Goal: Find specific page/section: Find specific page/section

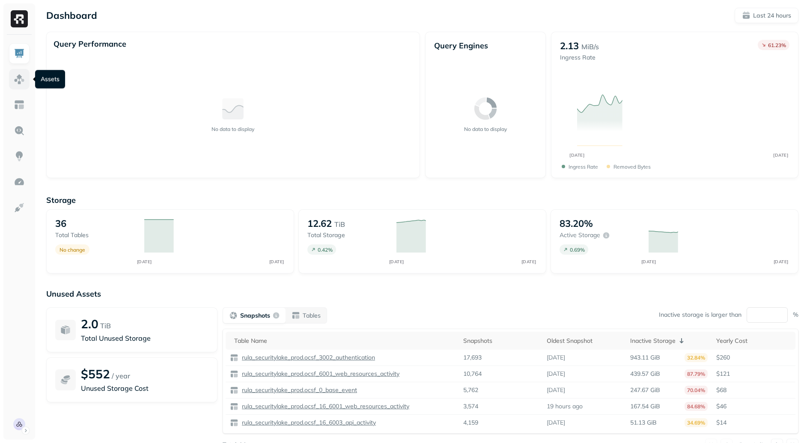
click at [16, 75] on img at bounding box center [19, 79] width 11 height 11
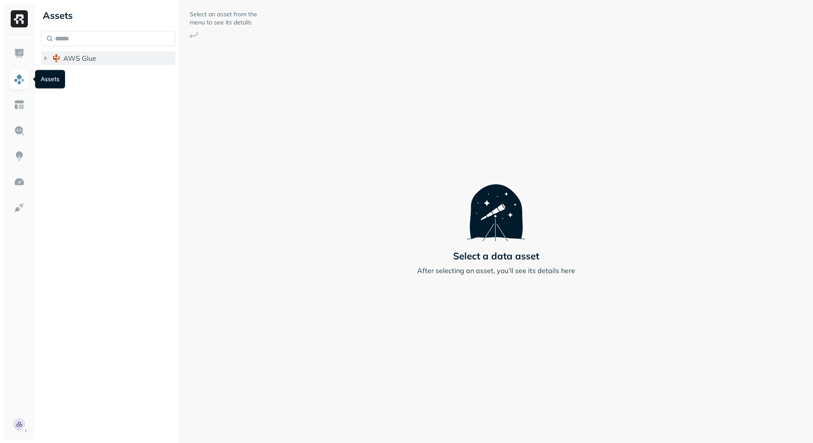
click at [78, 58] on span "AWS Glue" at bounding box center [79, 58] width 33 height 9
click at [93, 72] on span "rula_securitylake_prod" at bounding box center [108, 74] width 73 height 9
click at [22, 409] on ul at bounding box center [19, 238] width 21 height 391
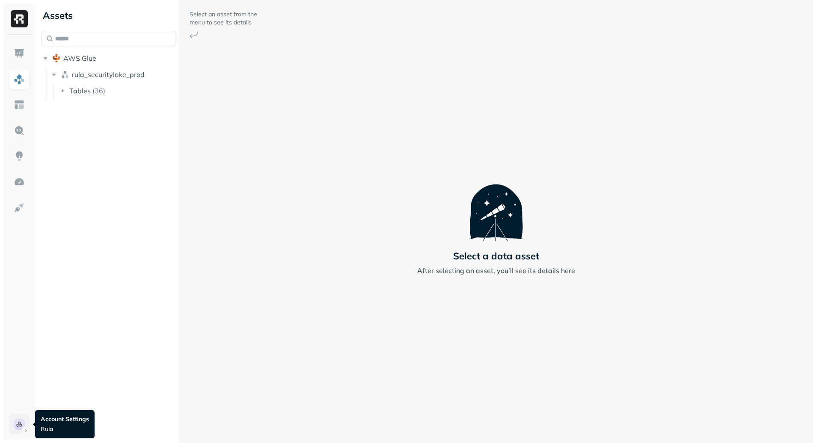
click at [23, 425] on html "Assets AWS Glue rula_securitylake_prod Tables ( 36 ) Select an asset from the m…" at bounding box center [406, 221] width 813 height 443
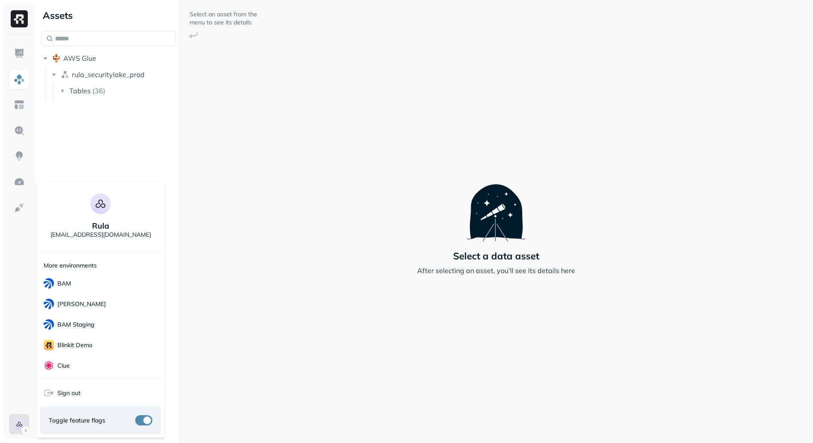
scroll to position [218, 0]
click at [77, 307] on div "Sonos" at bounding box center [100, 311] width 121 height 21
